Goal: Transaction & Acquisition: Purchase product/service

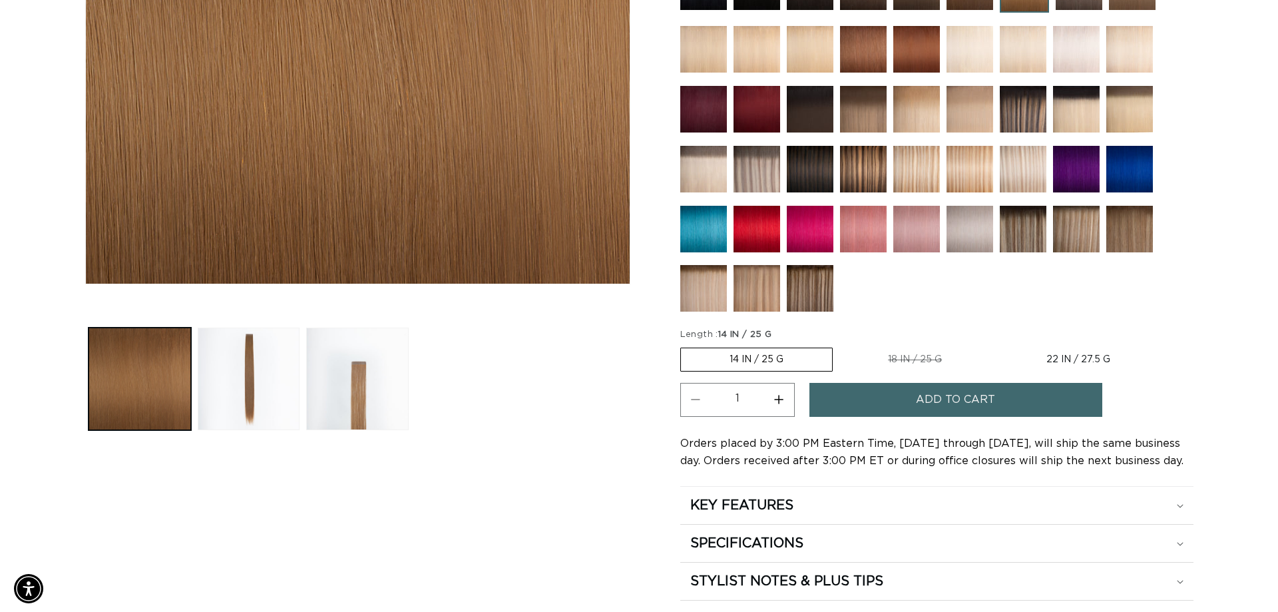
scroll to position [0, 1174]
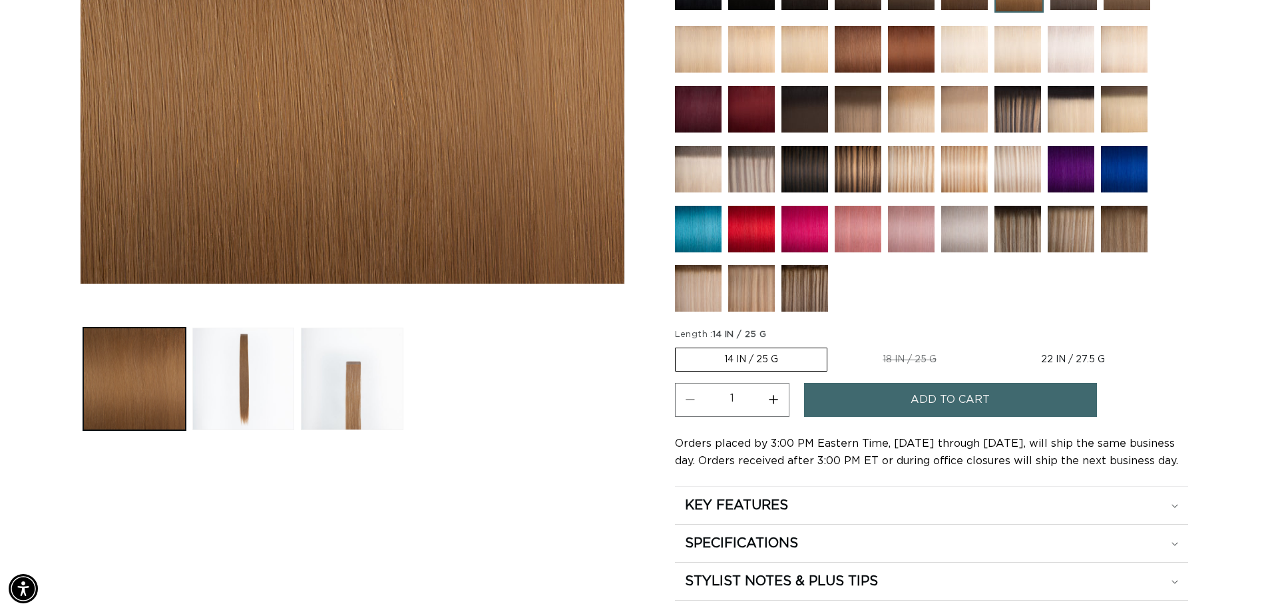
click at [782, 356] on label "14 IN / 25 G Variant sold out or unavailable" at bounding box center [751, 360] width 152 height 24
click at [679, 346] on input "14 IN / 25 G Variant sold out or unavailable" at bounding box center [679, 345] width 1 height 1
click at [872, 396] on button "Add to cart" at bounding box center [950, 400] width 293 height 34
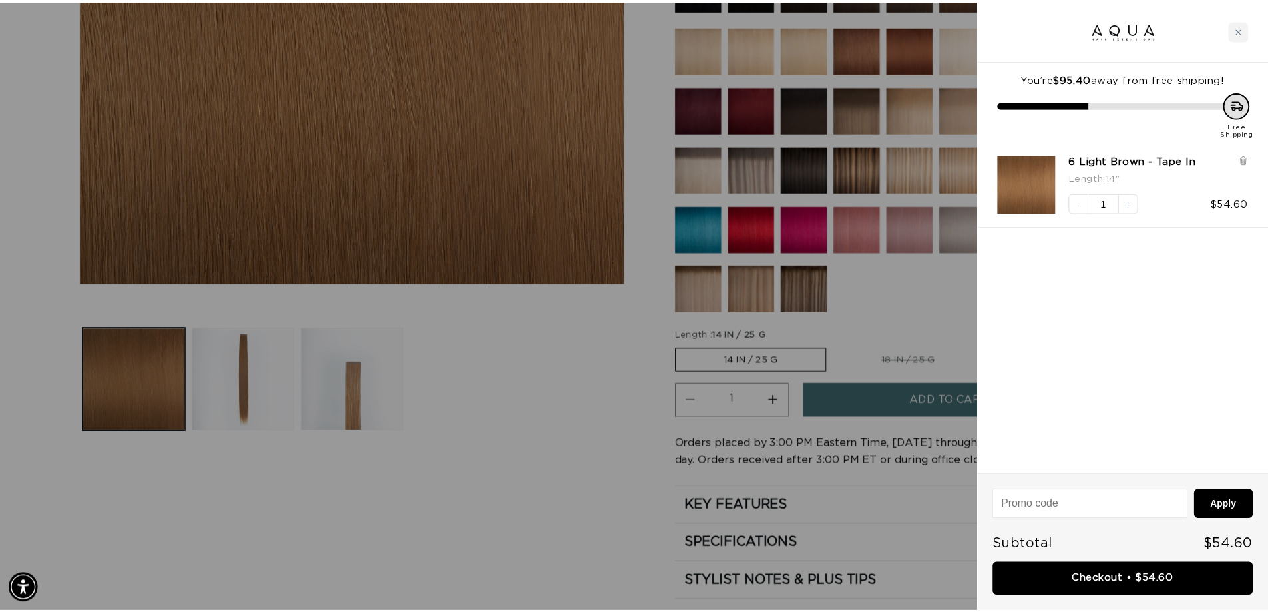
scroll to position [0, 0]
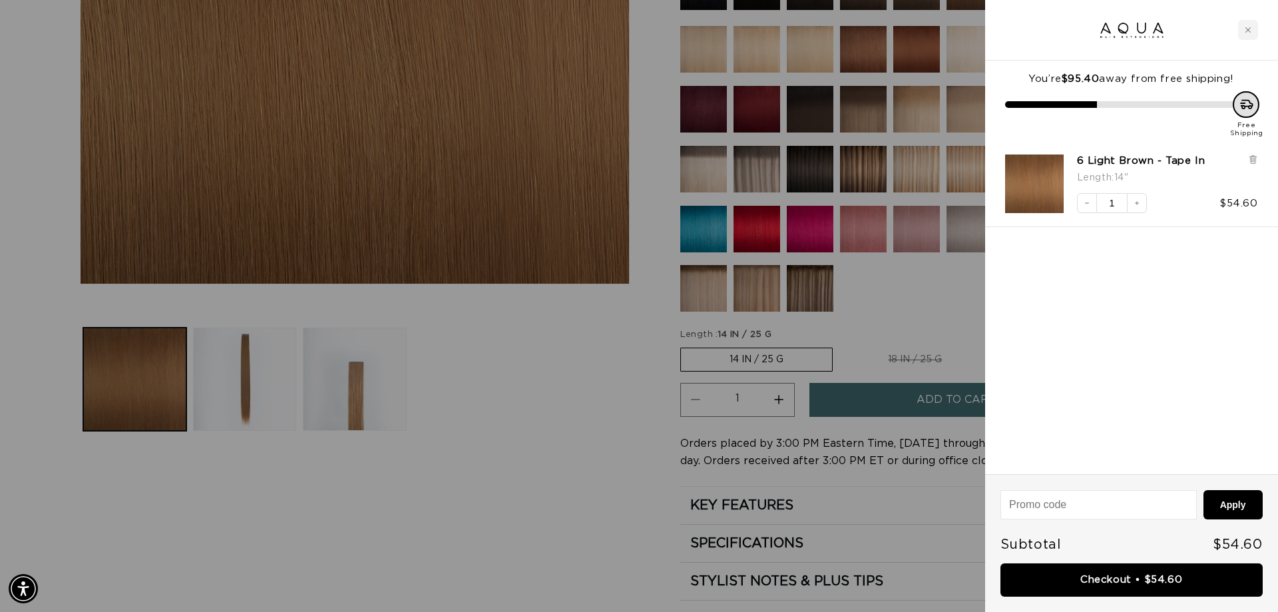
click at [868, 308] on div at bounding box center [639, 306] width 1278 height 612
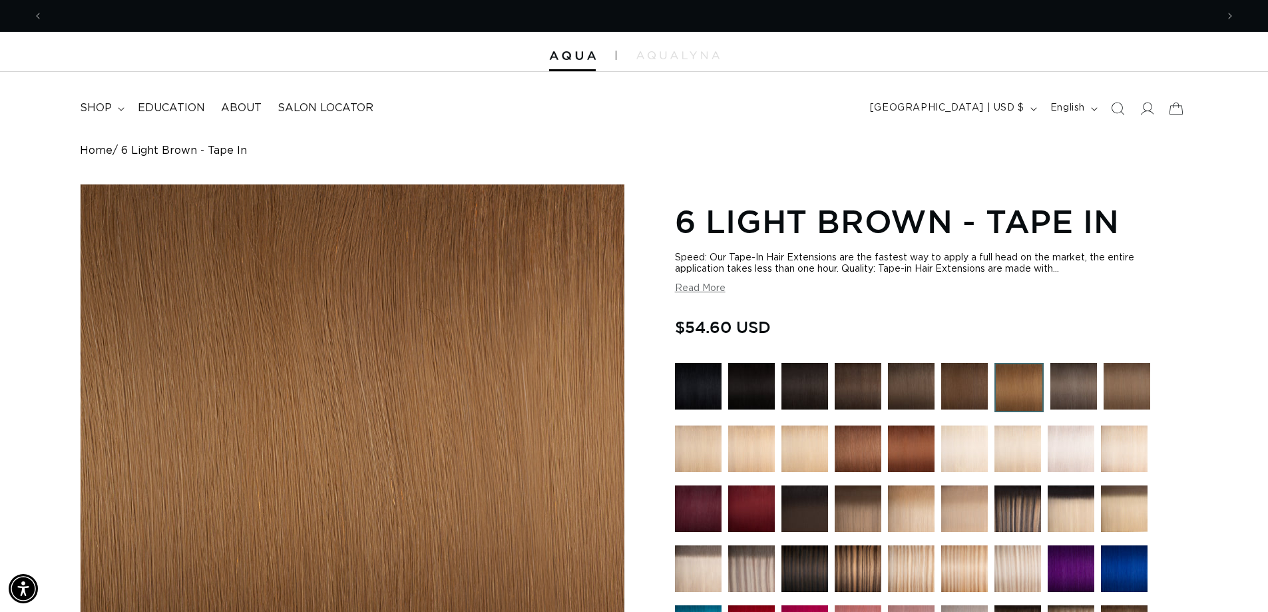
scroll to position [0, 1174]
click at [760, 465] on img at bounding box center [751, 448] width 47 height 47
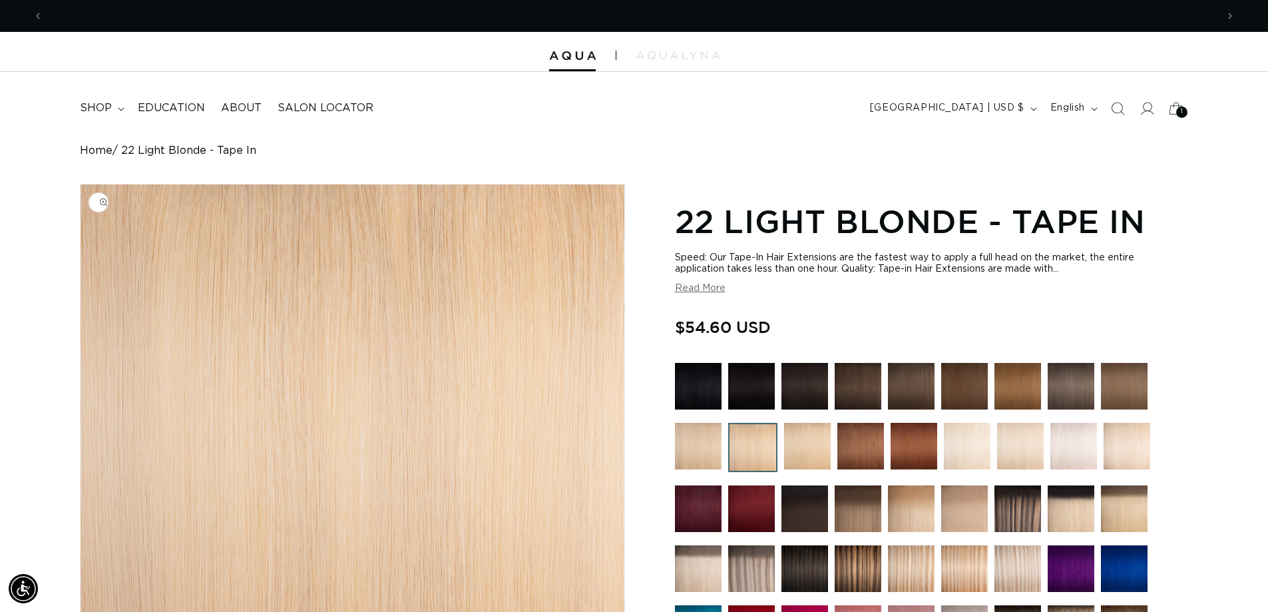
scroll to position [0, 2348]
click at [811, 450] on img at bounding box center [807, 446] width 47 height 47
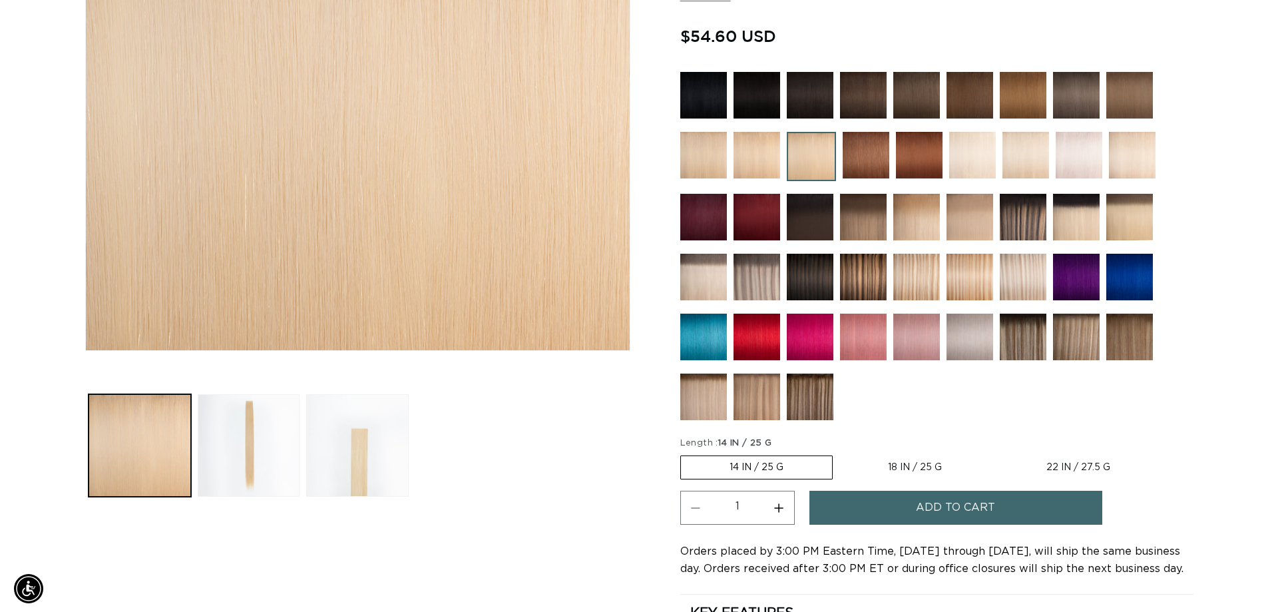
scroll to position [0, 1174]
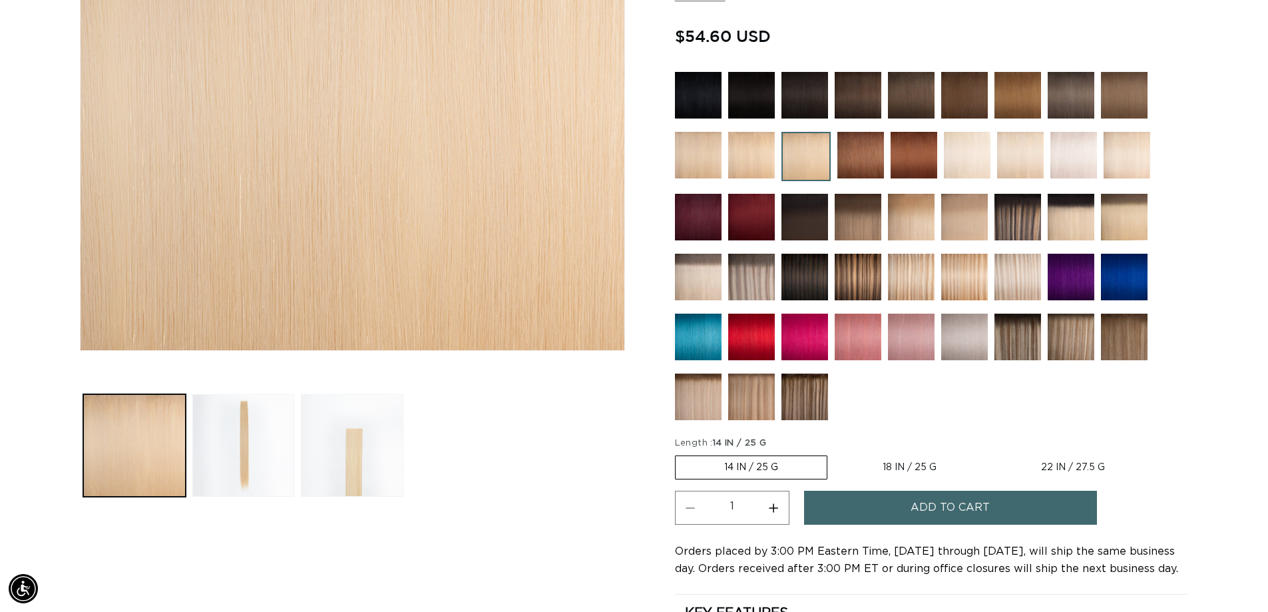
click at [795, 471] on label "14 IN / 25 G Variant sold out or unavailable" at bounding box center [751, 467] width 152 height 24
click at [679, 453] on input "14 IN / 25 G Variant sold out or unavailable" at bounding box center [679, 453] width 1 height 1
click at [895, 513] on button "Add to cart" at bounding box center [950, 508] width 293 height 34
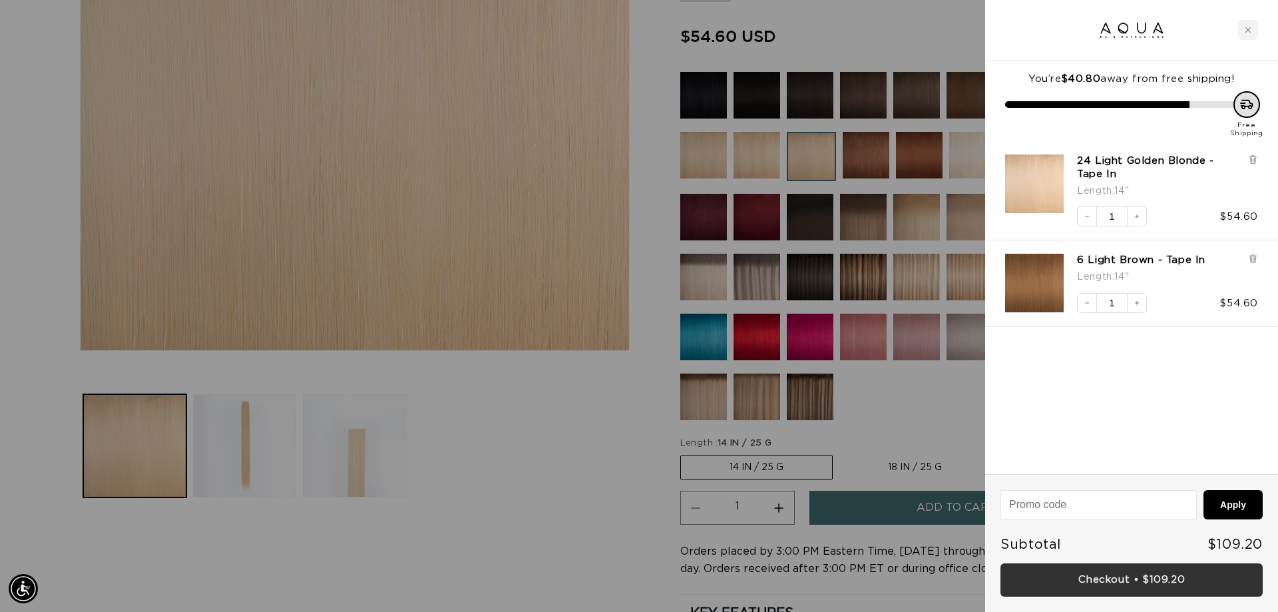
scroll to position [0, 0]
click at [1124, 583] on link "Checkout • $109.20" at bounding box center [1132, 580] width 262 height 34
